Goal: Transaction & Acquisition: Purchase product/service

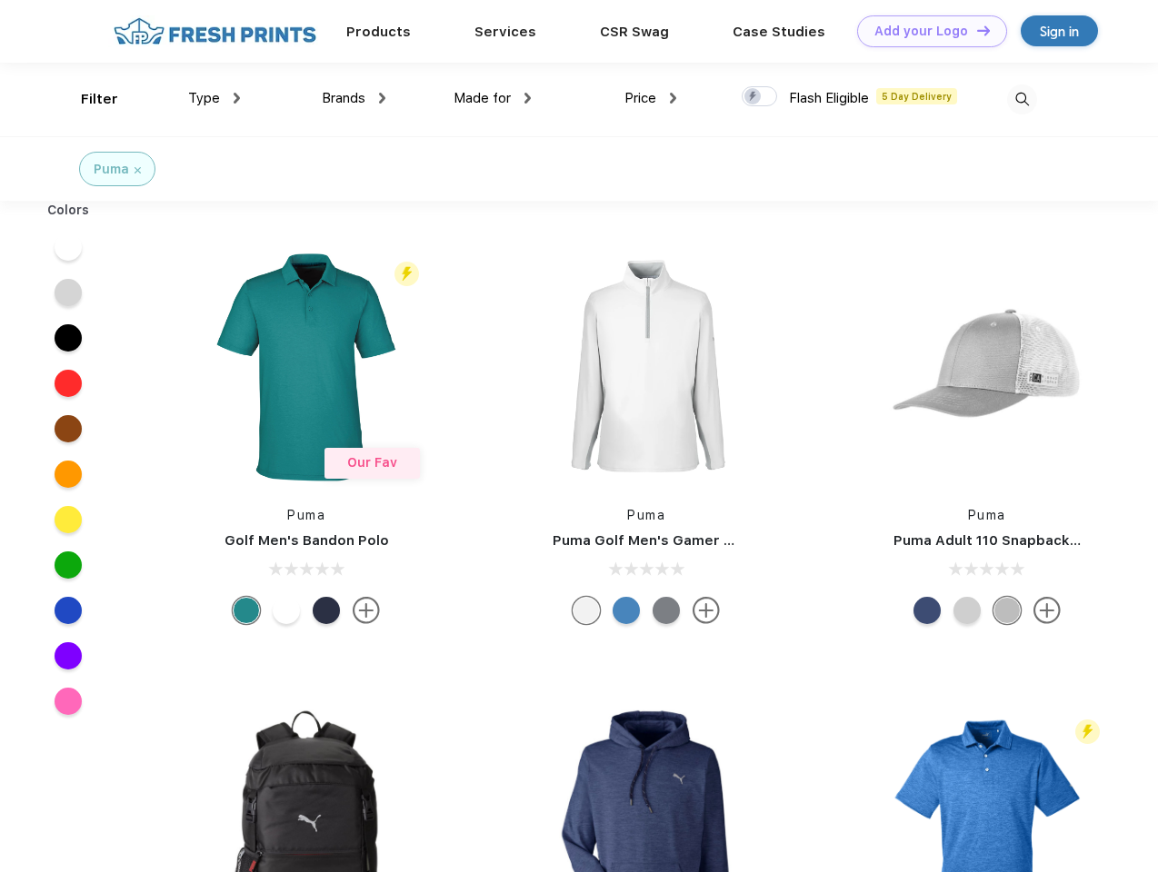
click at [925, 31] on link "Add your Logo Design Tool" at bounding box center [932, 31] width 150 height 32
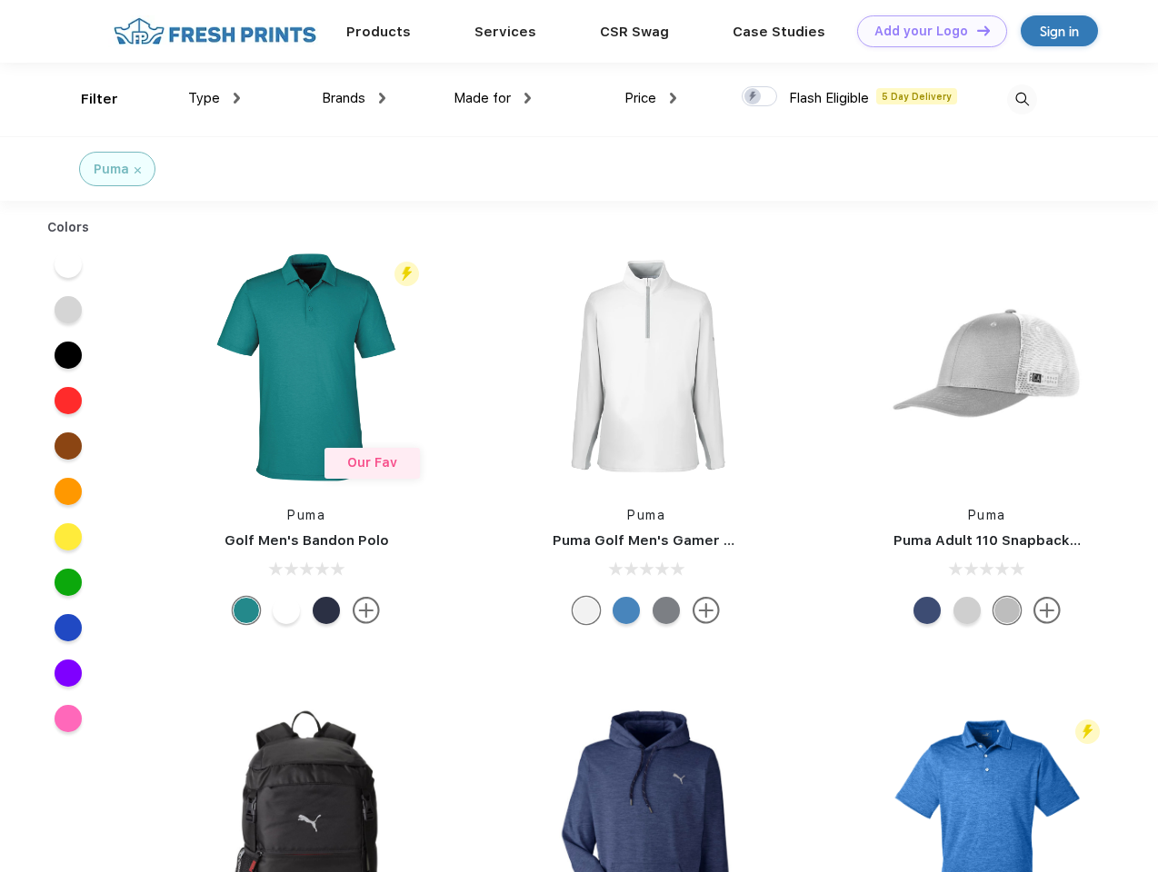
click at [0, 0] on div "Design Tool" at bounding box center [0, 0] width 0 height 0
click at [975, 30] on link "Add your Logo Design Tool" at bounding box center [932, 31] width 150 height 32
click at [87, 99] on div "Filter" at bounding box center [99, 99] width 37 height 21
click at [214, 98] on span "Type" at bounding box center [204, 98] width 32 height 16
click at [354, 98] on span "Brands" at bounding box center [344, 98] width 44 height 16
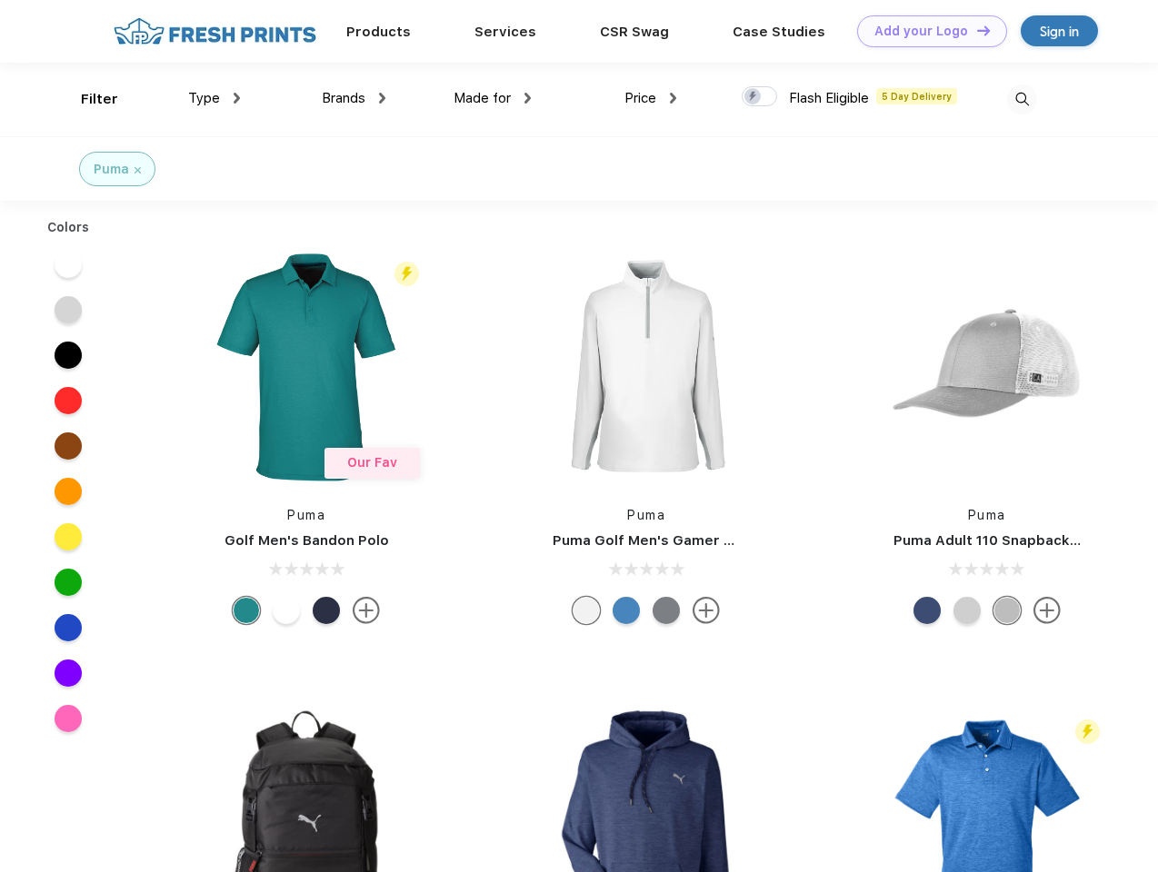
click at [493, 98] on span "Made for" at bounding box center [482, 98] width 57 height 16
click at [651, 98] on span "Price" at bounding box center [640, 98] width 32 height 16
click at [760, 97] on div at bounding box center [759, 96] width 35 height 20
click at [753, 97] on input "checkbox" at bounding box center [748, 91] width 12 height 12
click at [1022, 99] on img at bounding box center [1022, 100] width 30 height 30
